Goal: Task Accomplishment & Management: Use online tool/utility

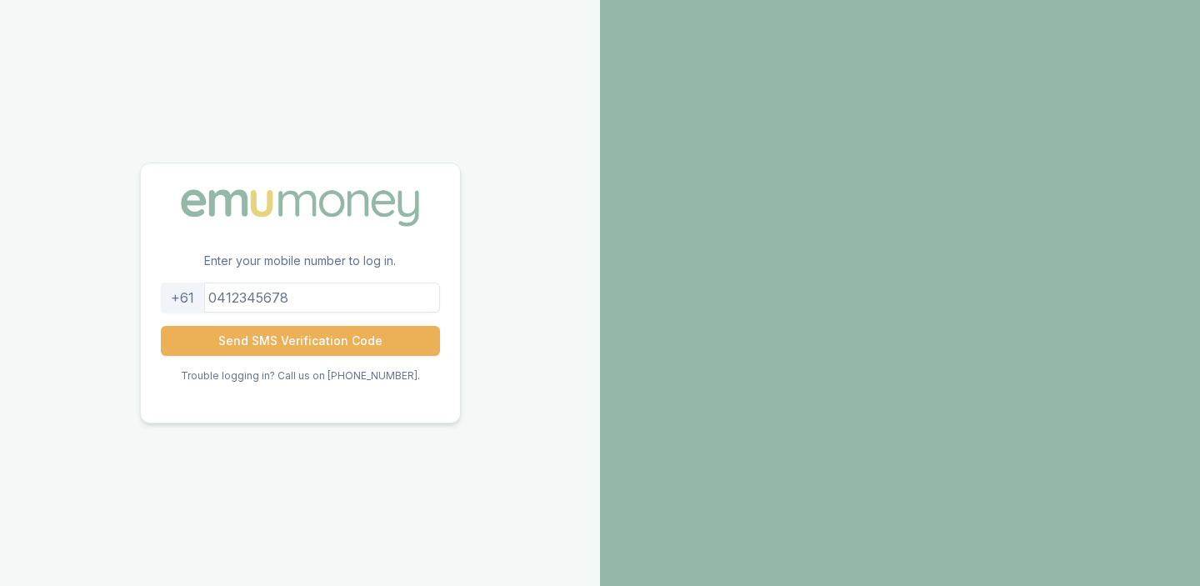
click at [367, 292] on input "tel" at bounding box center [300, 297] width 279 height 30
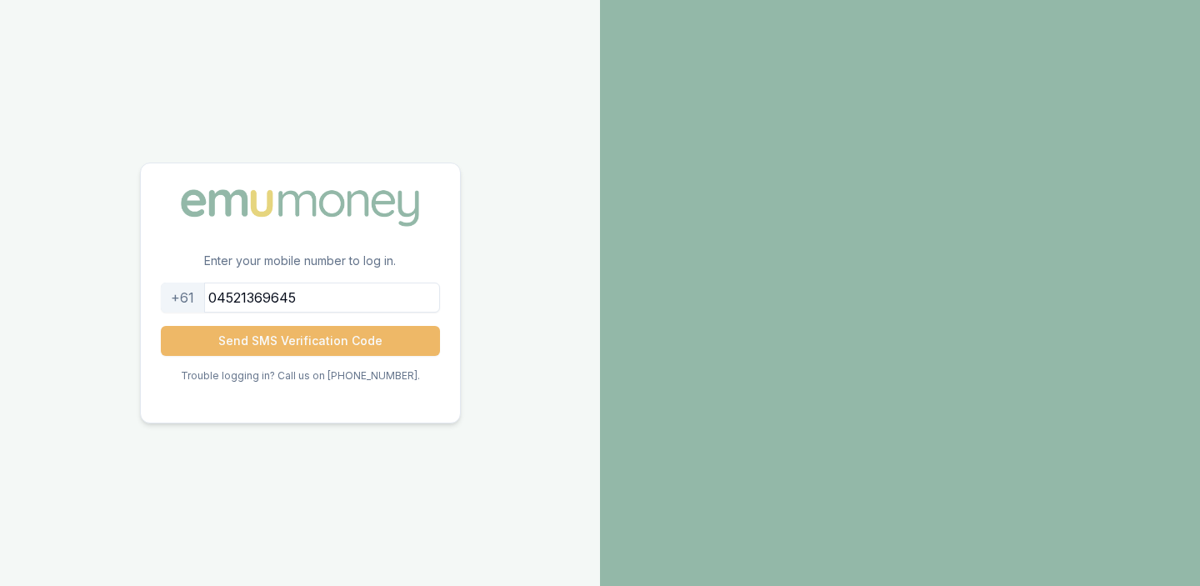
click at [333, 340] on button "Send SMS Verification Code" at bounding box center [300, 341] width 279 height 30
type input "0452136965"
click at [347, 347] on button "Send SMS Verification Code" at bounding box center [300, 341] width 279 height 30
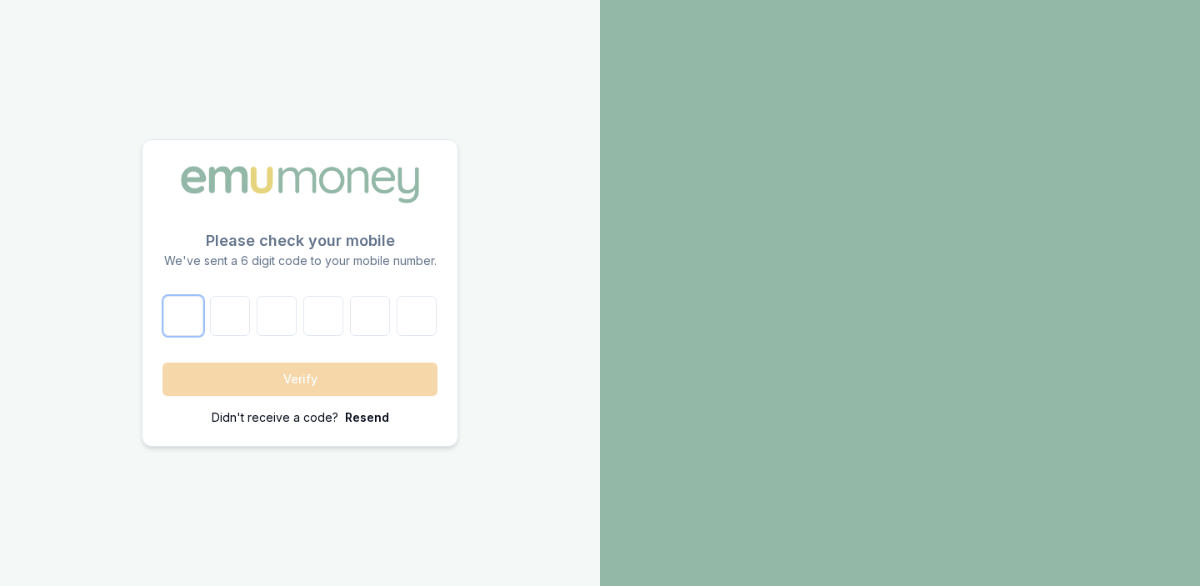
click at [182, 324] on input "number" at bounding box center [183, 316] width 40 height 40
type input "9"
type input "4"
type input "7"
type input "2"
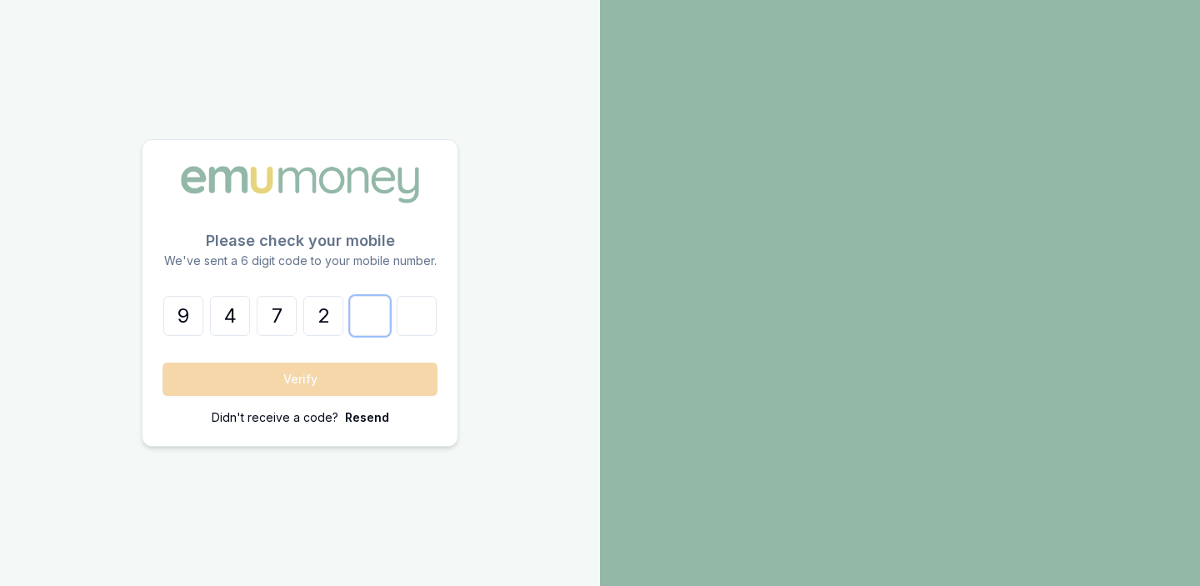
type input "3"
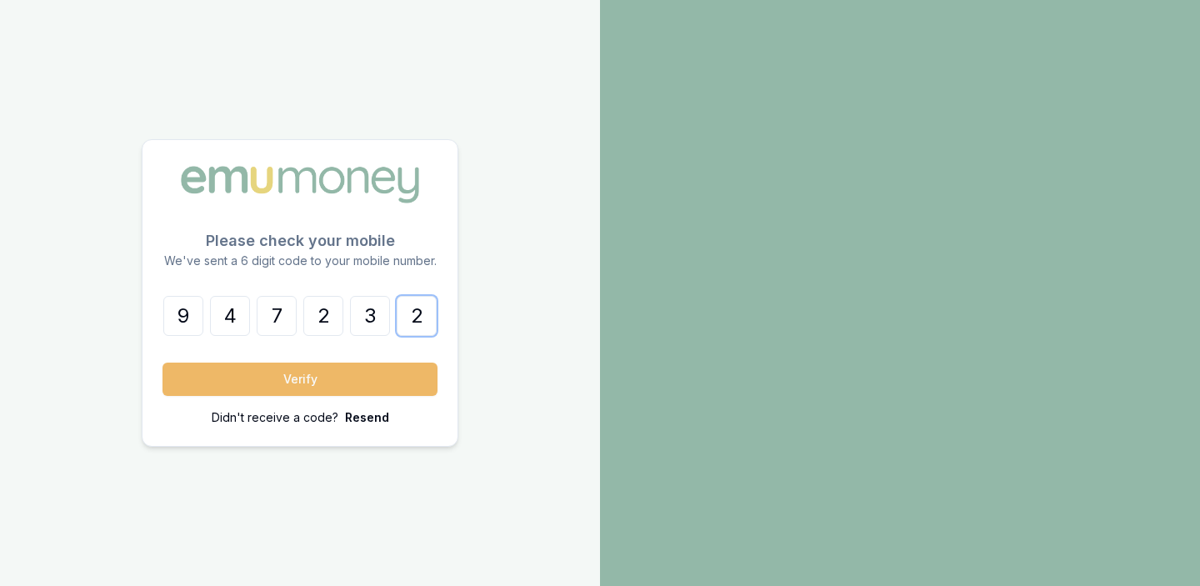
type input "2"
click at [206, 377] on button "Verify" at bounding box center [299, 378] width 275 height 33
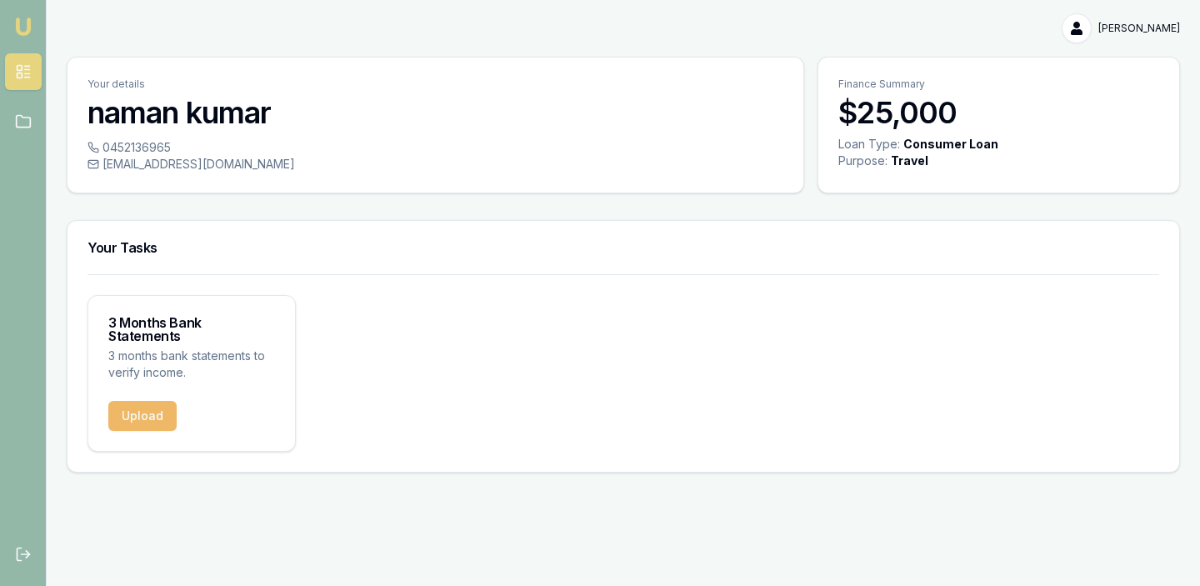
click at [140, 401] on button "Upload" at bounding box center [142, 416] width 68 height 30
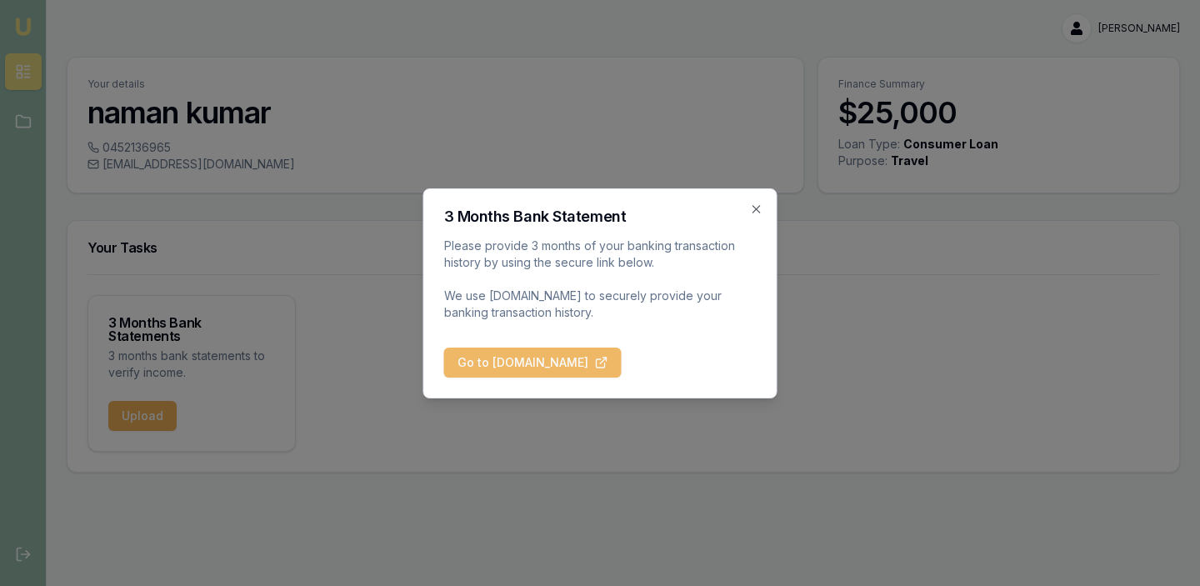
click at [462, 364] on button "Go to [DOMAIN_NAME]" at bounding box center [532, 362] width 177 height 30
